Goal: Transaction & Acquisition: Book appointment/travel/reservation

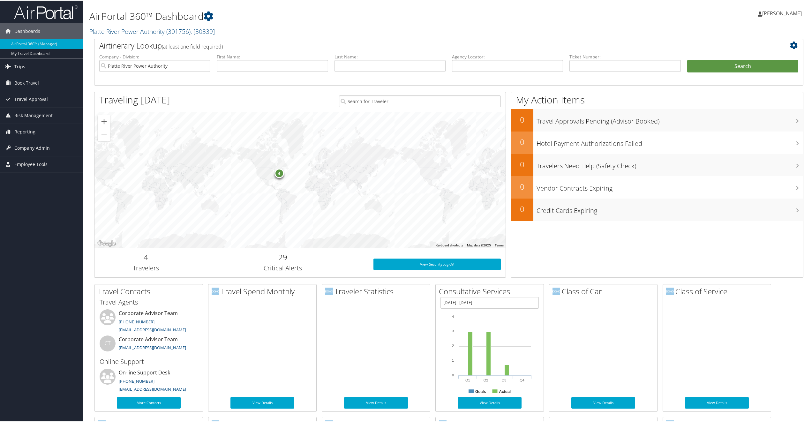
click at [29, 83] on span "Book Travel" at bounding box center [26, 82] width 25 height 16
click at [32, 106] on link "Book/Manage Online Trips" at bounding box center [41, 105] width 83 height 10
